Goal: Transaction & Acquisition: Purchase product/service

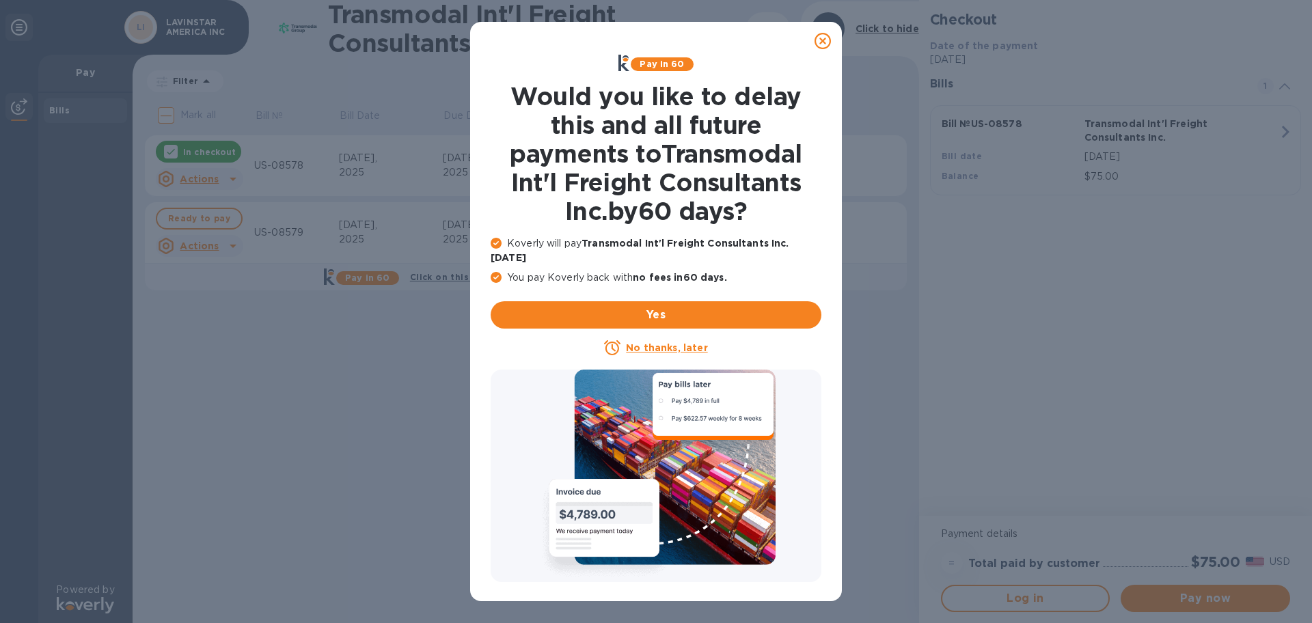
click at [821, 38] on icon at bounding box center [823, 41] width 16 height 16
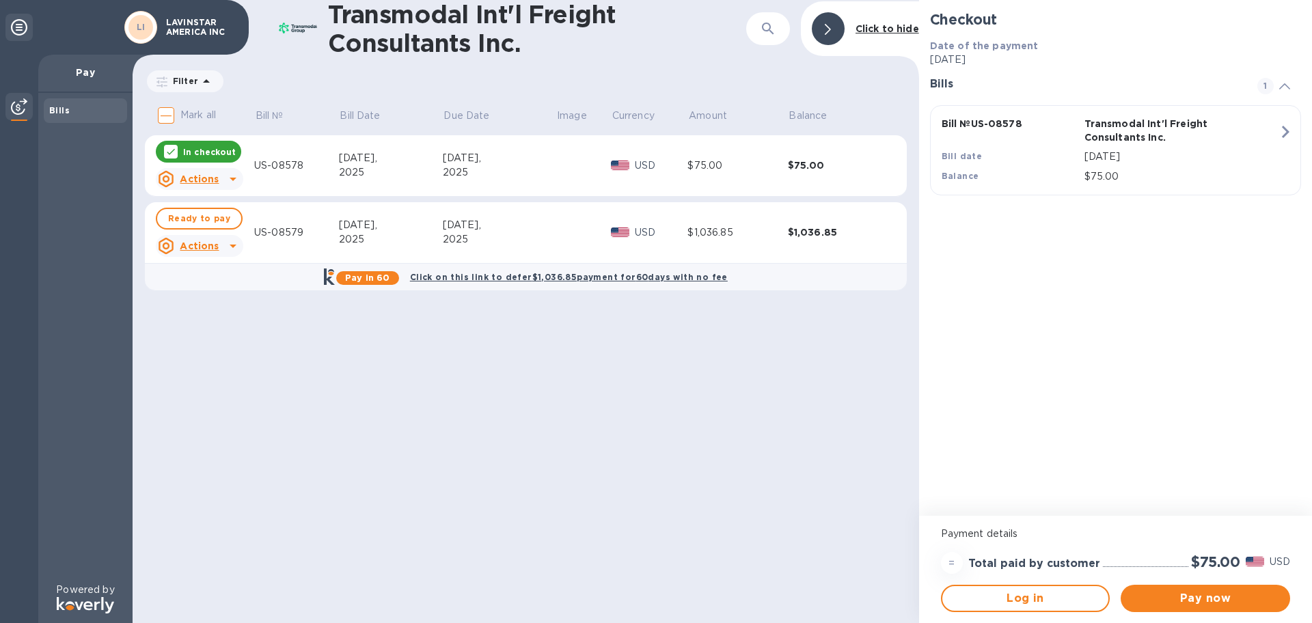
click at [168, 154] on icon at bounding box center [170, 151] width 11 height 11
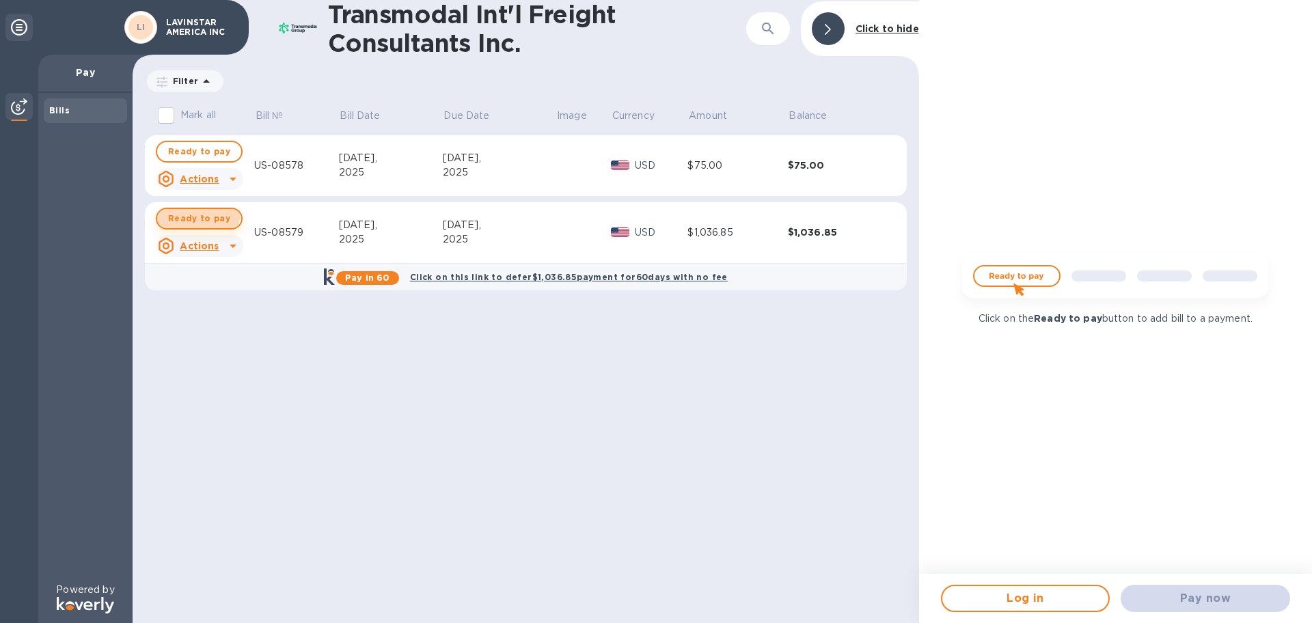
click at [176, 211] on span "Ready to pay" at bounding box center [199, 219] width 62 height 16
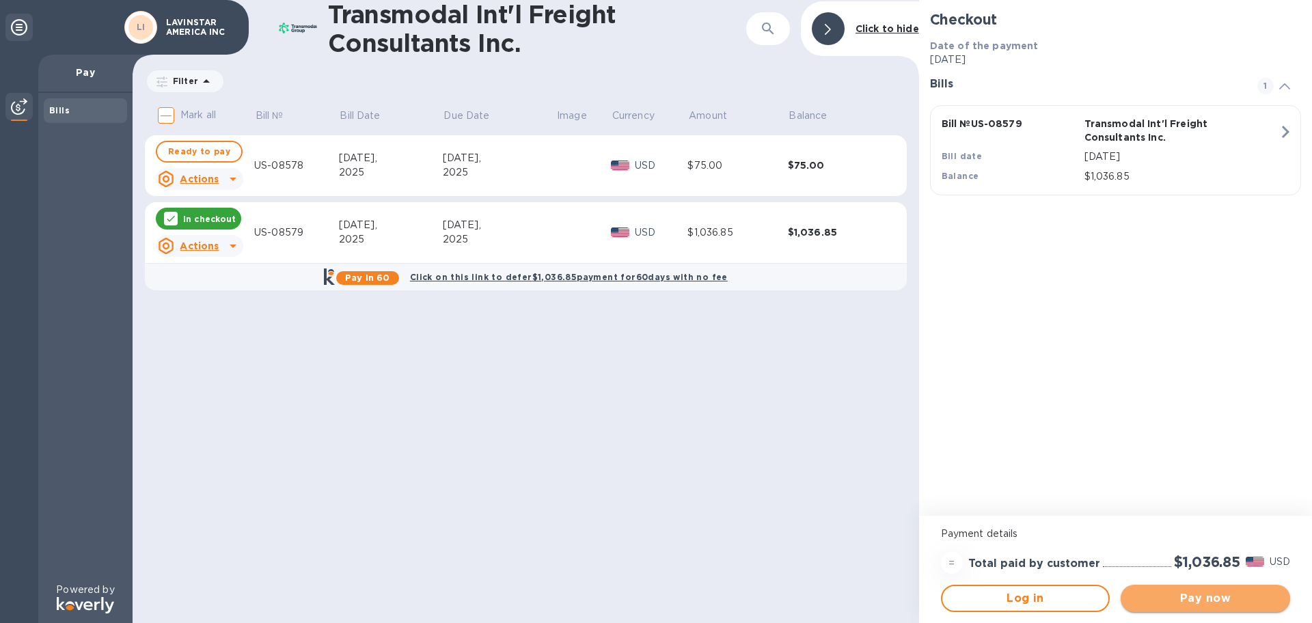
click at [1196, 593] on span "Pay now" at bounding box center [1206, 599] width 148 height 16
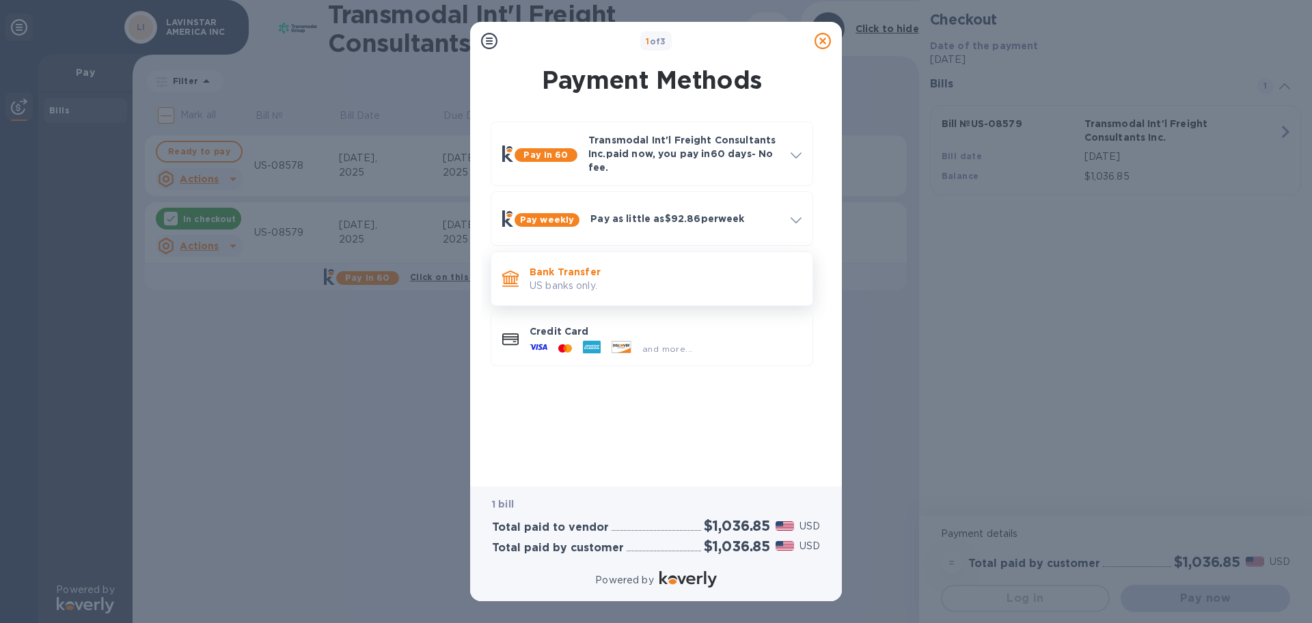
click at [672, 281] on p "US banks only." at bounding box center [666, 286] width 272 height 14
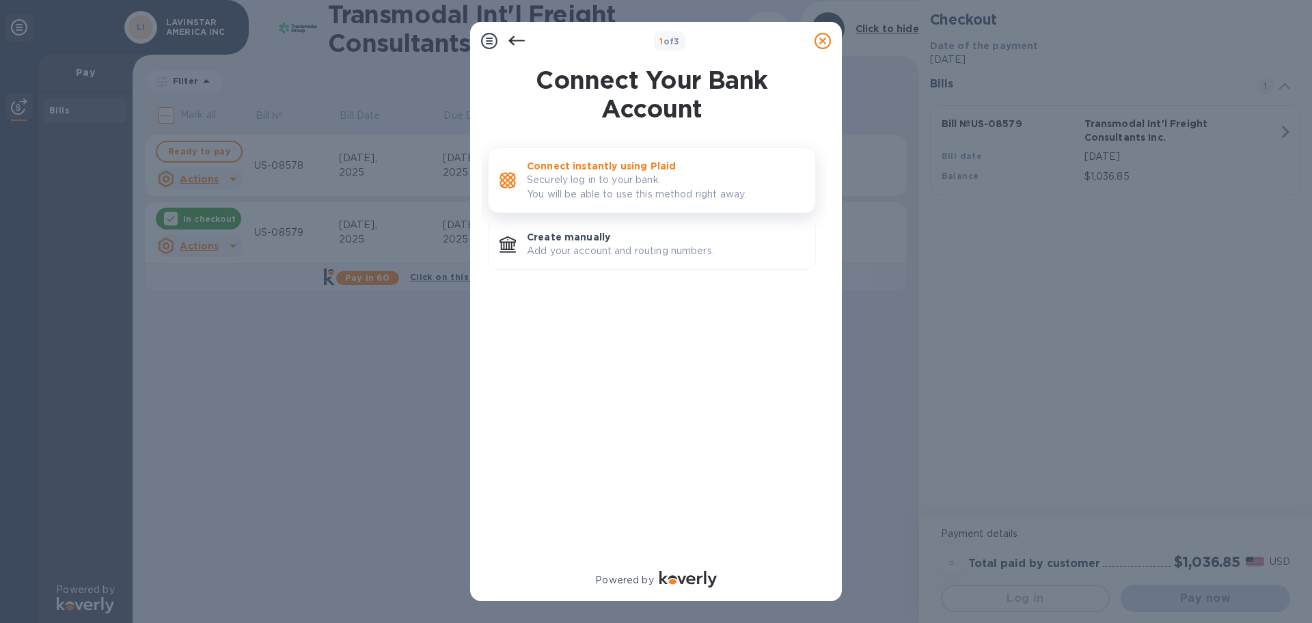
click at [707, 191] on p "Securely log in to your bank. You will be able to use this method right away." at bounding box center [666, 187] width 278 height 29
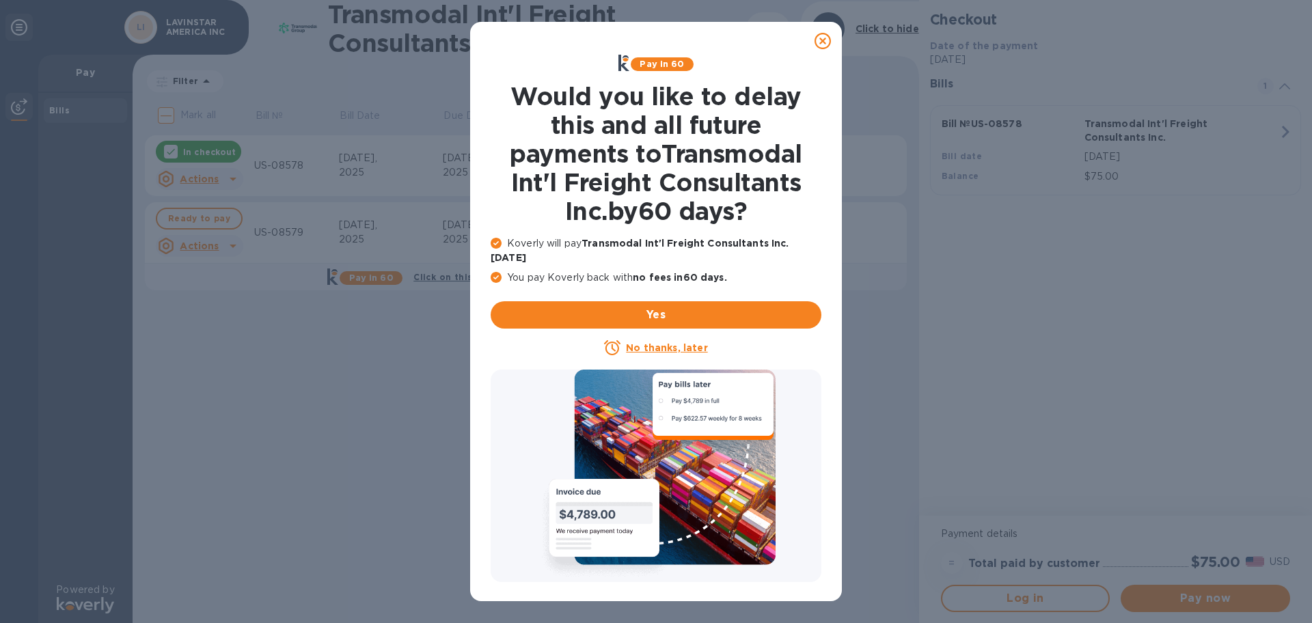
click at [816, 40] on icon at bounding box center [823, 41] width 16 height 16
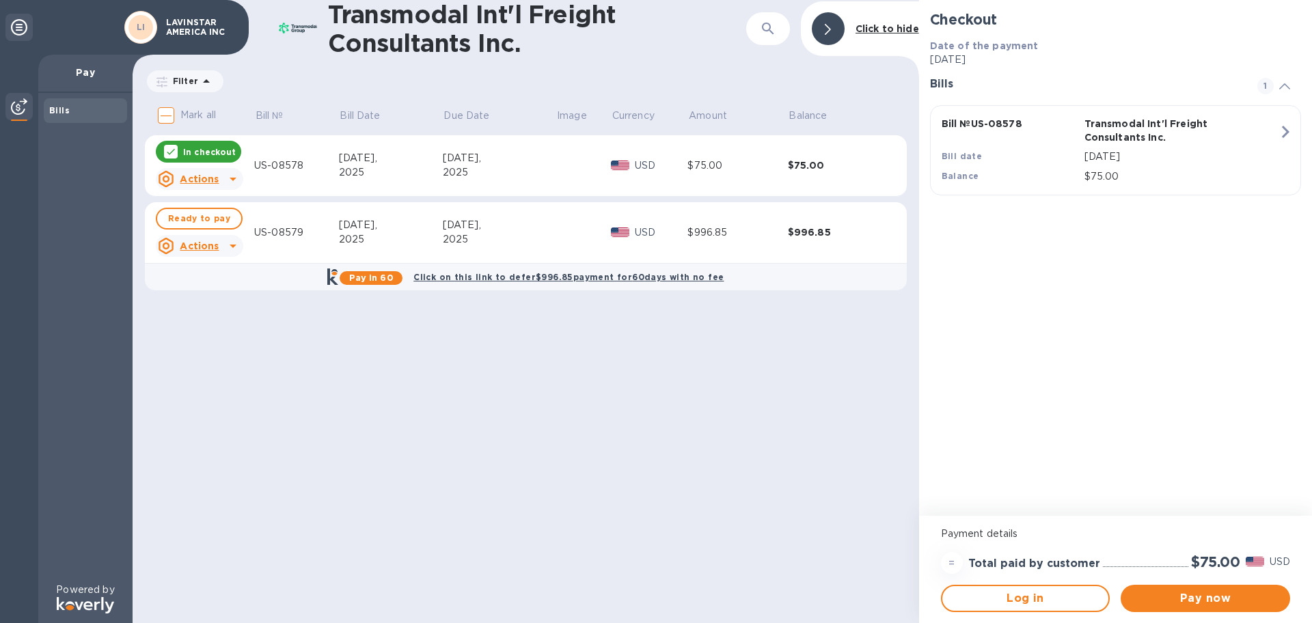
click at [170, 154] on icon at bounding box center [171, 152] width 8 height 6
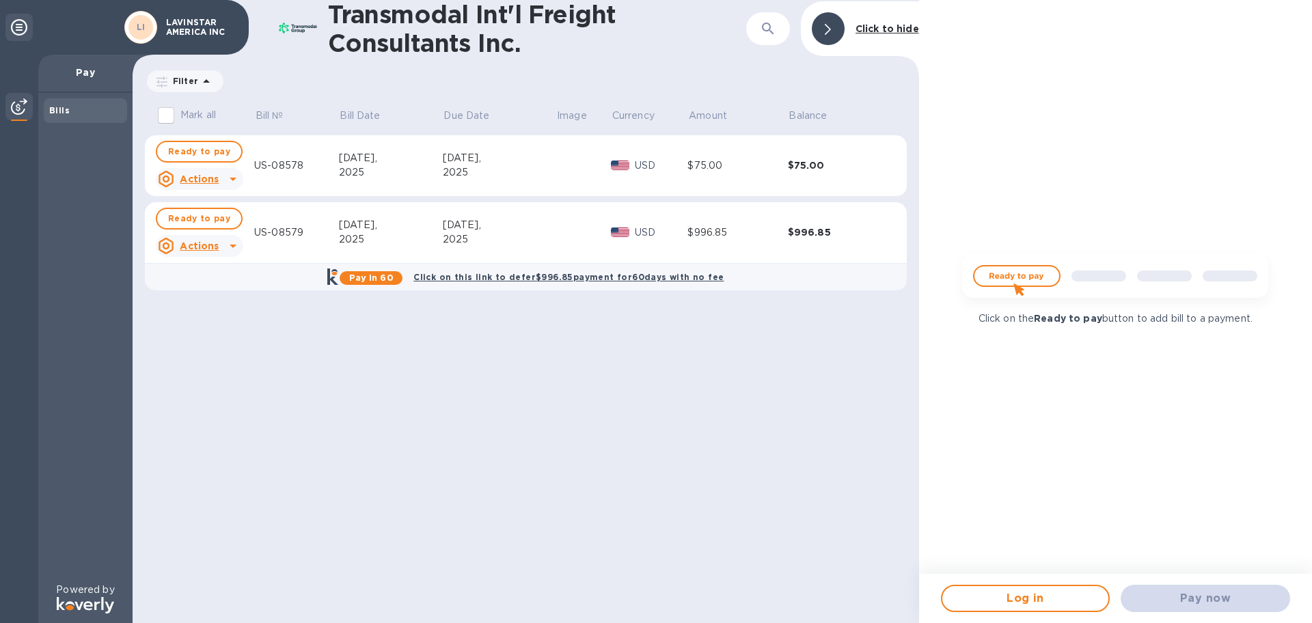
click at [243, 319] on div "Transmodal Int'l Freight Consultants Inc. ​ Click to hide Filter Amount Mark al…" at bounding box center [526, 311] width 787 height 623
click at [838, 38] on div at bounding box center [828, 28] width 33 height 33
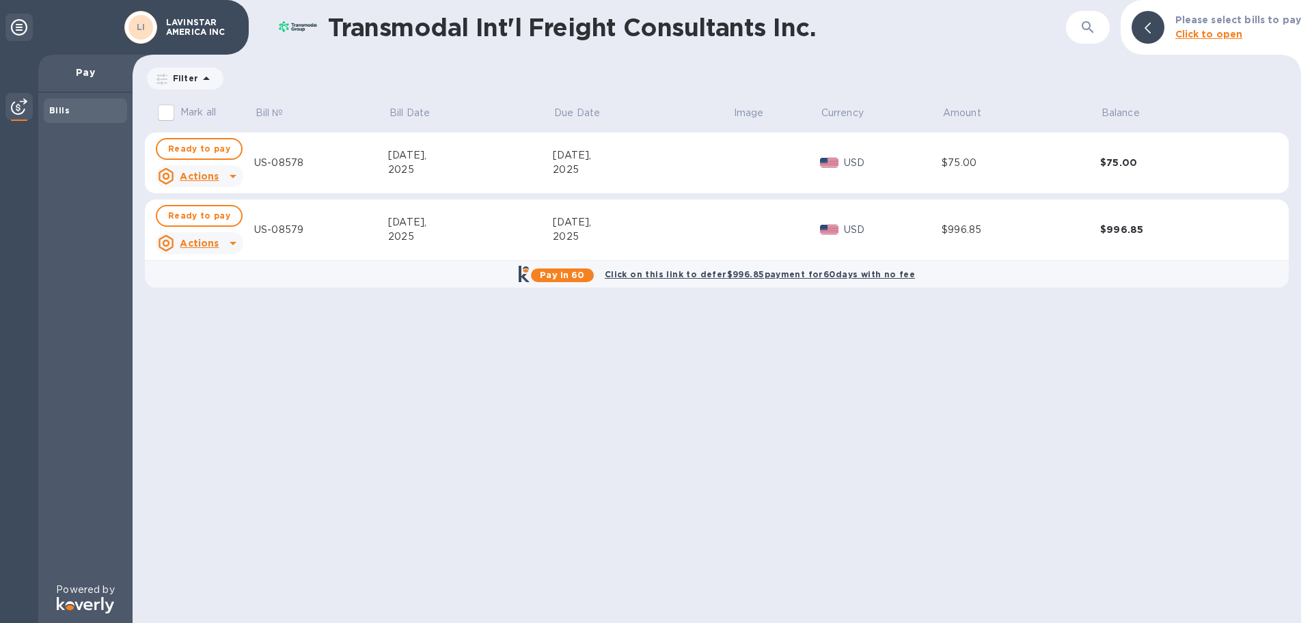
click at [489, 469] on div "Transmodal Int'l Freight Consultants Inc. ​ Please select bills to pay Click to…" at bounding box center [717, 311] width 1169 height 623
copy div "US-08578"
drag, startPoint x: 336, startPoint y: 159, endPoint x: 254, endPoint y: 164, distance: 81.5
click at [254, 164] on div "US-08578" at bounding box center [321, 163] width 134 height 14
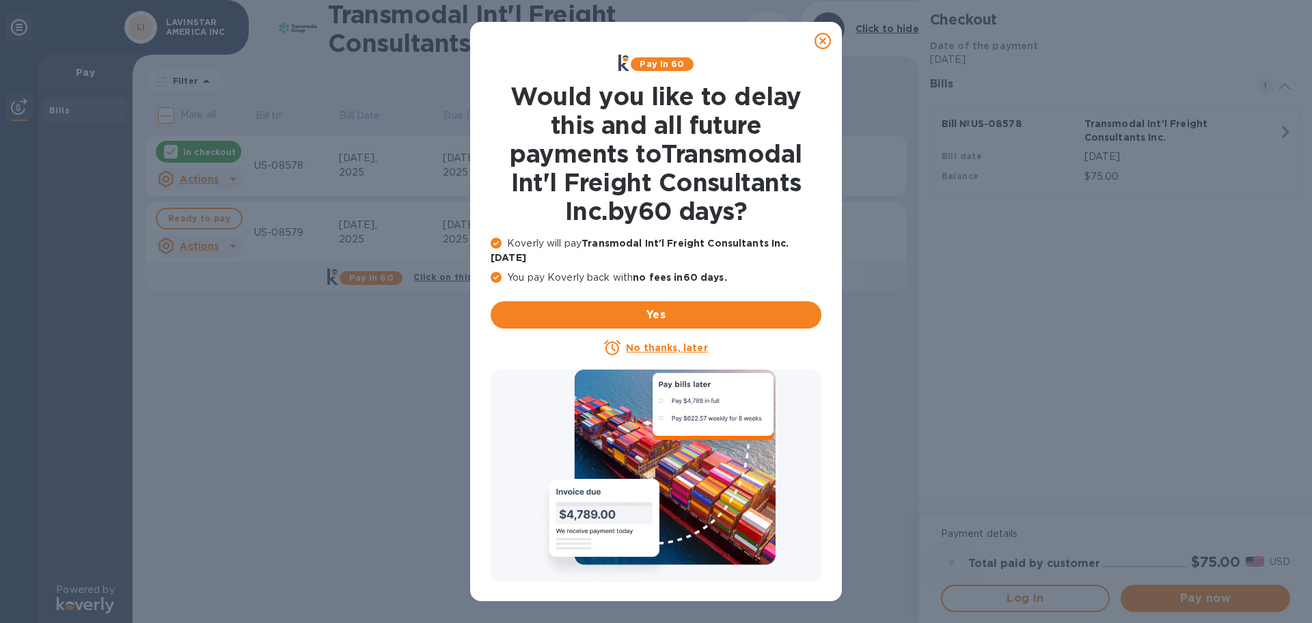
click at [821, 45] on icon at bounding box center [823, 41] width 16 height 16
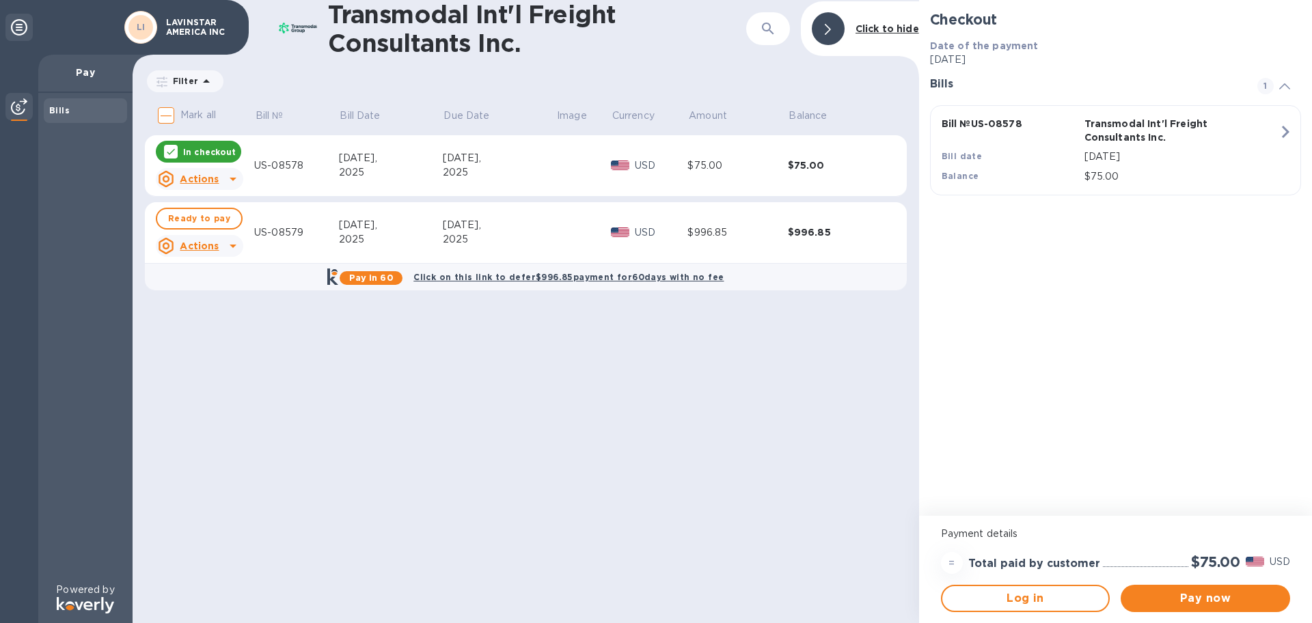
click at [828, 36] on div at bounding box center [828, 28] width 33 height 33
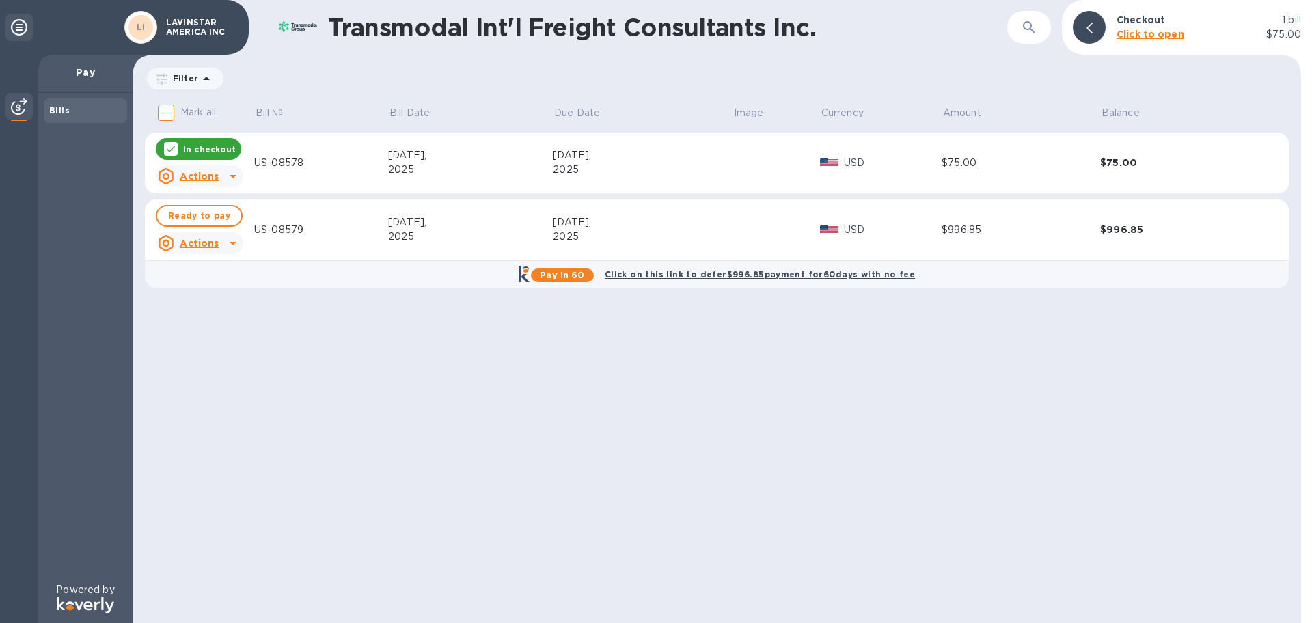
click at [581, 430] on div "Transmodal Int'l Freight Consultants Inc. ​ Checkout 1 bill Click to open $75.0…" at bounding box center [717, 311] width 1169 height 623
click at [174, 147] on icon at bounding box center [171, 149] width 8 height 6
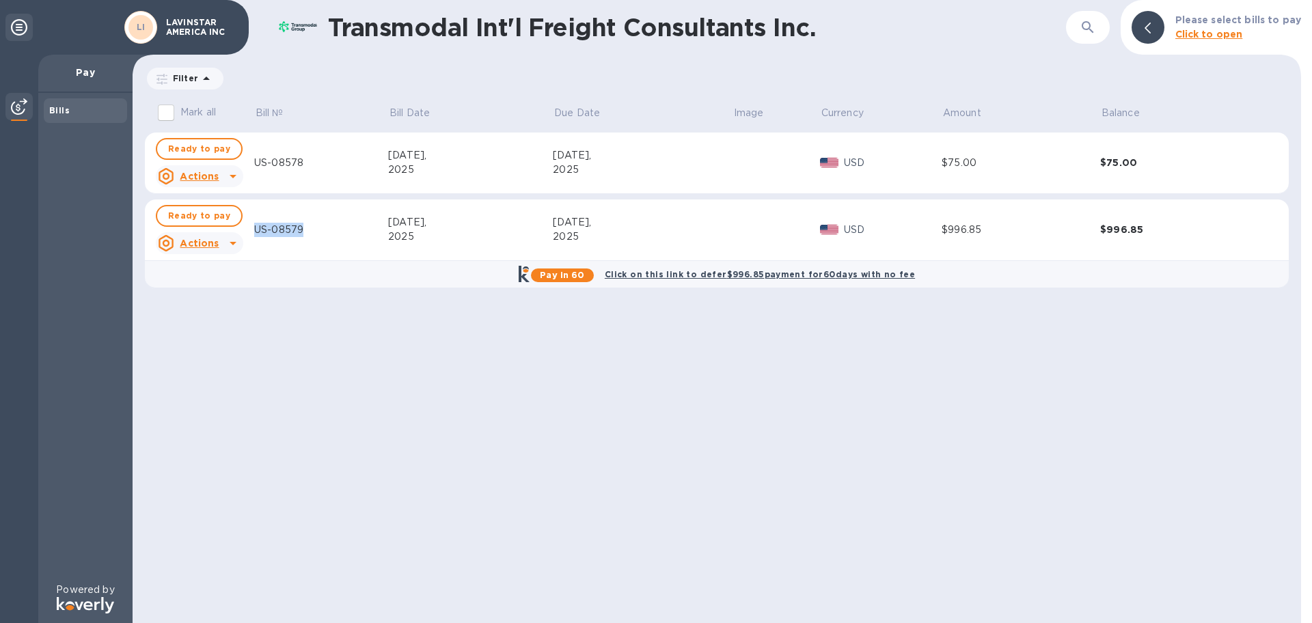
drag, startPoint x: 309, startPoint y: 229, endPoint x: 250, endPoint y: 232, distance: 58.9
click at [250, 232] on tr "Ready to pay Actions US-08579 Aug 11, 2025 Aug 11, 2025 USD $996.85 $996.85" at bounding box center [717, 231] width 1144 height 62
click at [357, 402] on div "Transmodal Int'l Freight Consultants Inc. ​ Please select bills to pay Click to…" at bounding box center [717, 311] width 1169 height 623
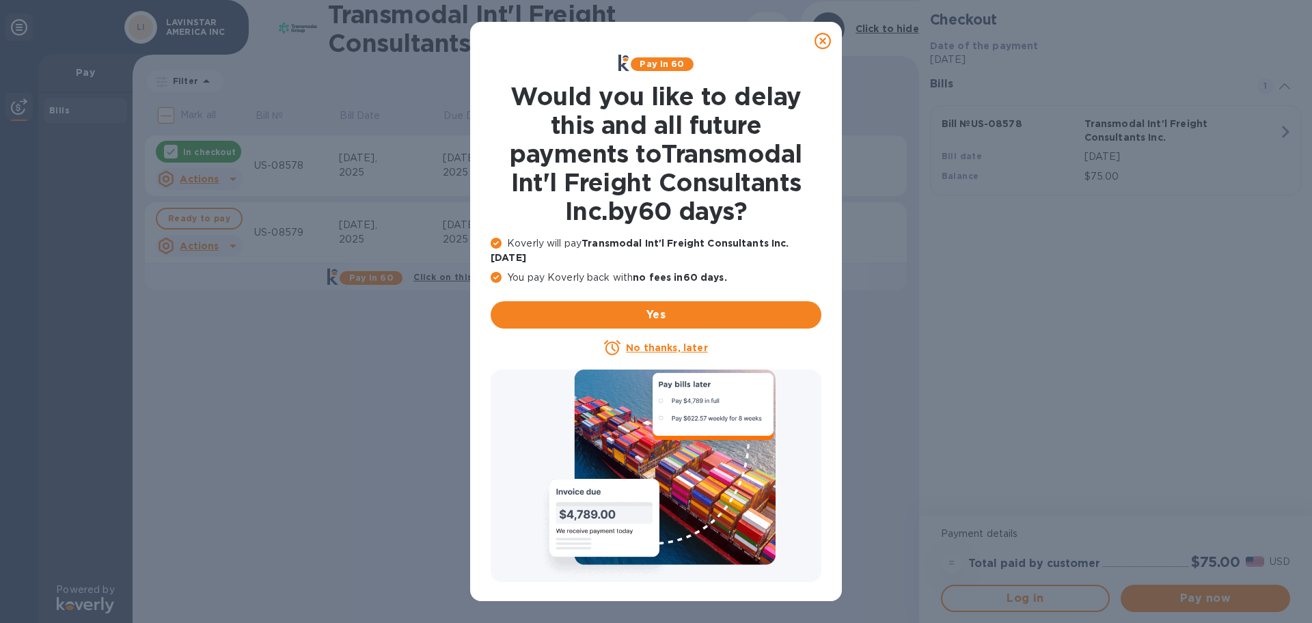
click at [825, 44] on icon at bounding box center [823, 41] width 16 height 16
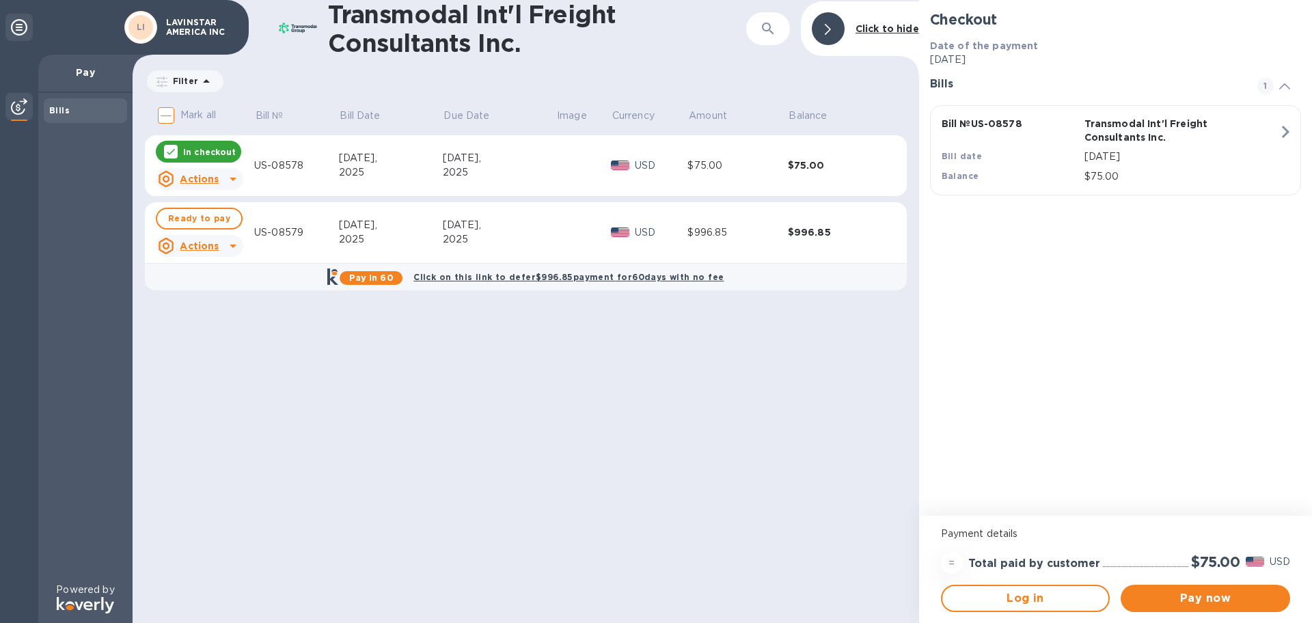
click at [168, 143] on div "In checkout" at bounding box center [198, 152] width 85 height 22
